Goal: Browse casually: Explore the website without a specific task or goal

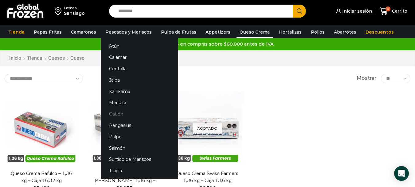
click at [117, 111] on link "Ostión" at bounding box center [139, 113] width 77 height 11
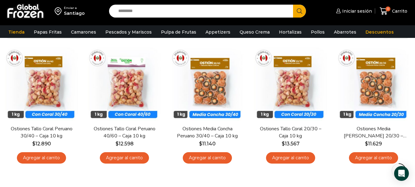
scroll to position [48, 0]
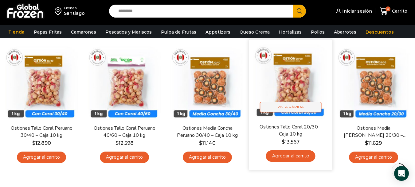
click at [303, 105] on span "Vista Rápida" at bounding box center [291, 106] width 62 height 11
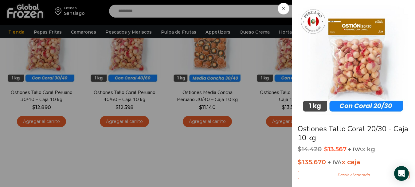
scroll to position [82, 0]
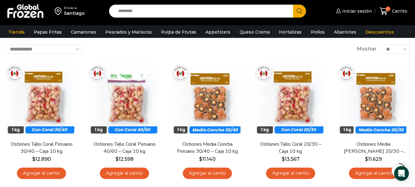
scroll to position [31, 0]
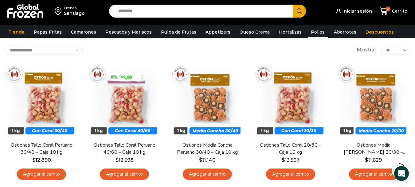
click at [308, 31] on link "Pollos" at bounding box center [318, 32] width 20 height 12
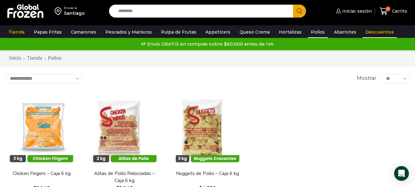
click at [364, 30] on link "Descuentos" at bounding box center [380, 32] width 34 height 12
